Goal: Task Accomplishment & Management: Use online tool/utility

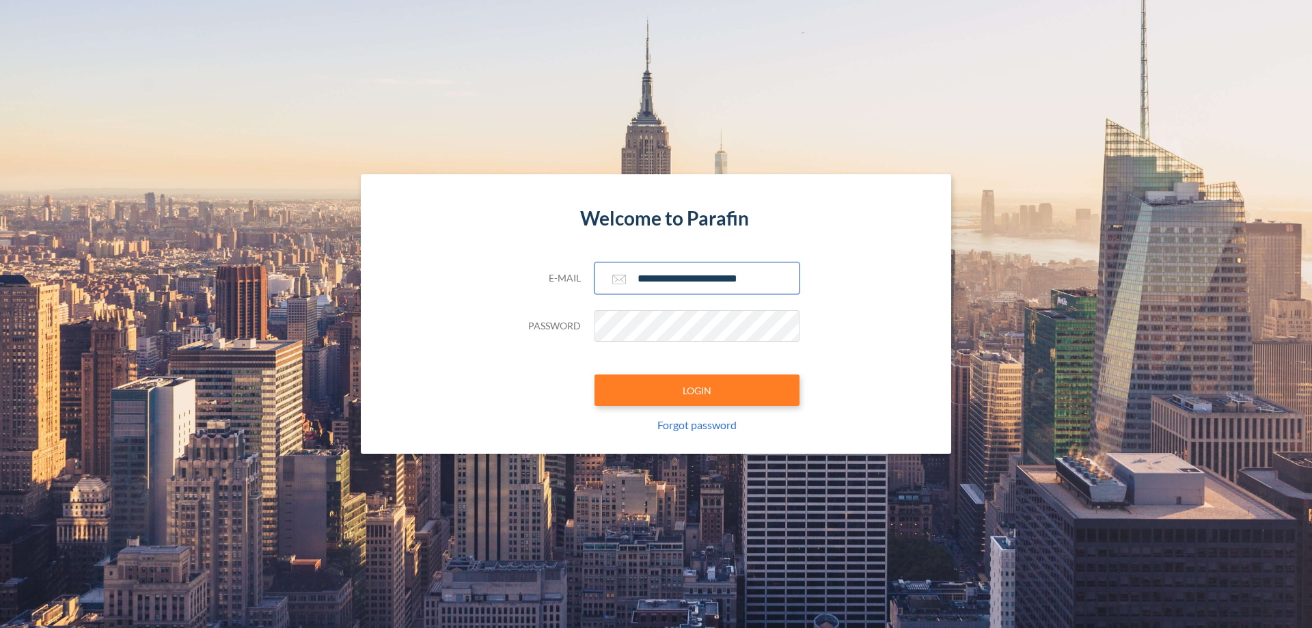
type input "**********"
click at [697, 390] on button "LOGIN" at bounding box center [697, 390] width 205 height 31
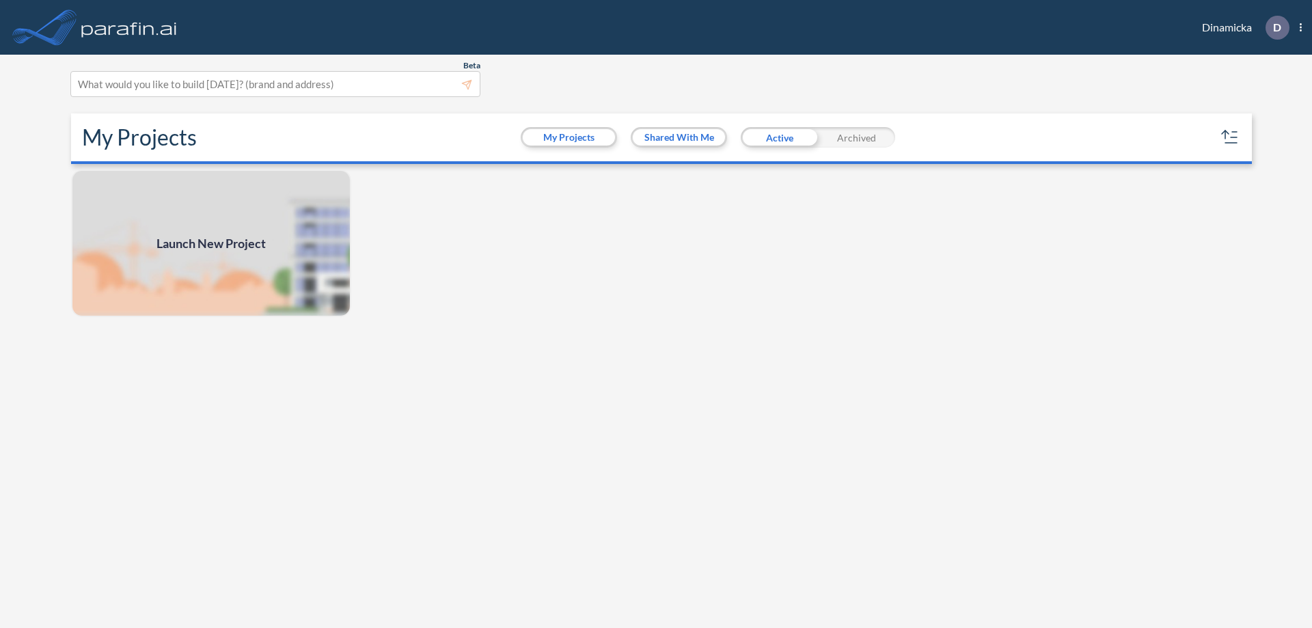
scroll to position [3, 0]
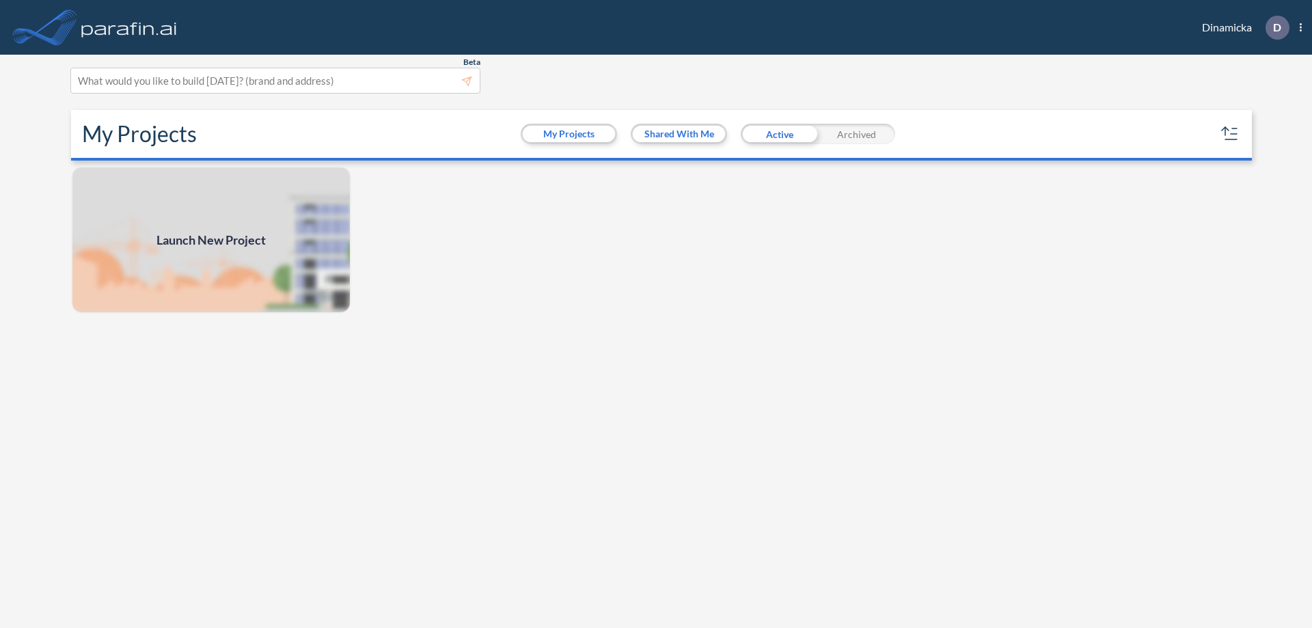
click at [211, 240] on span "Launch New Project" at bounding box center [211, 240] width 109 height 18
